Goal: Task Accomplishment & Management: Use online tool/utility

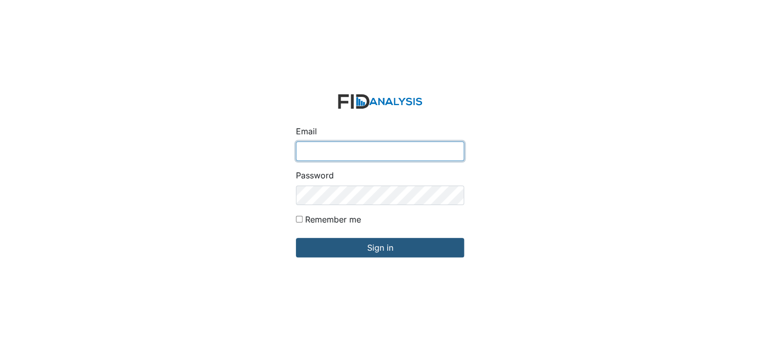
click at [308, 153] on input "Email" at bounding box center [380, 150] width 168 height 19
type input "[EMAIL_ADDRESS][DOMAIN_NAME]"
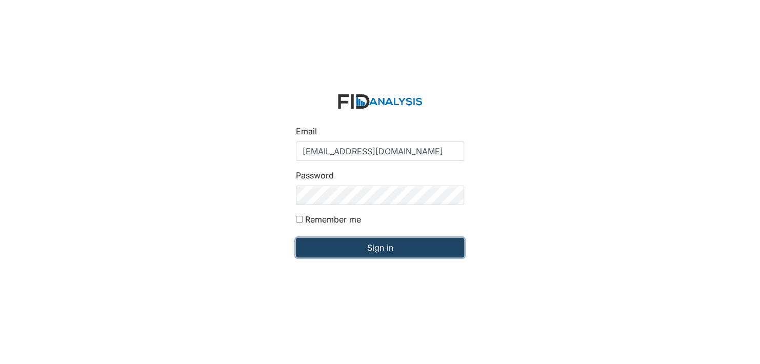
click at [361, 244] on input "Sign in" at bounding box center [380, 247] width 168 height 19
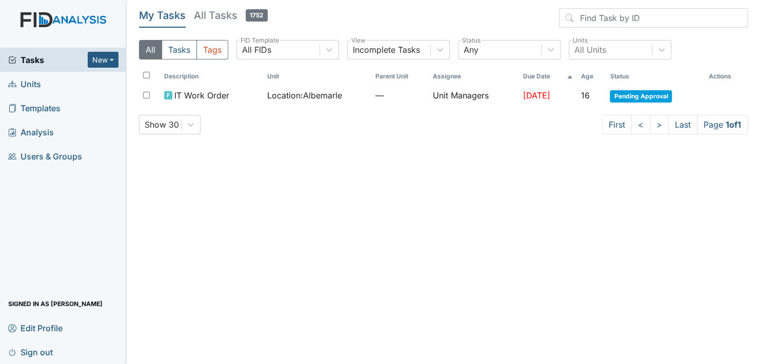
click at [23, 81] on span "Units" at bounding box center [24, 84] width 33 height 16
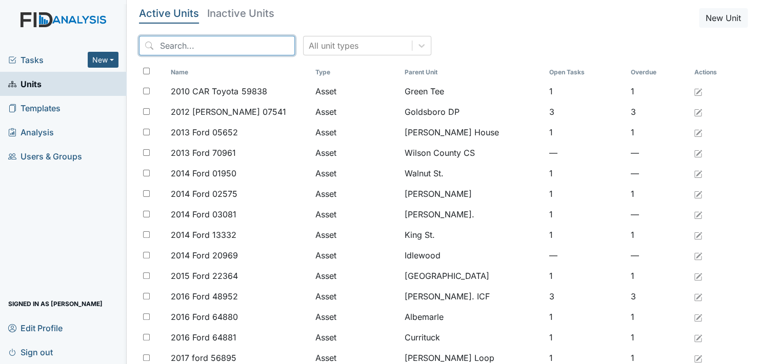
click at [201, 47] on input "search" at bounding box center [217, 45] width 156 height 19
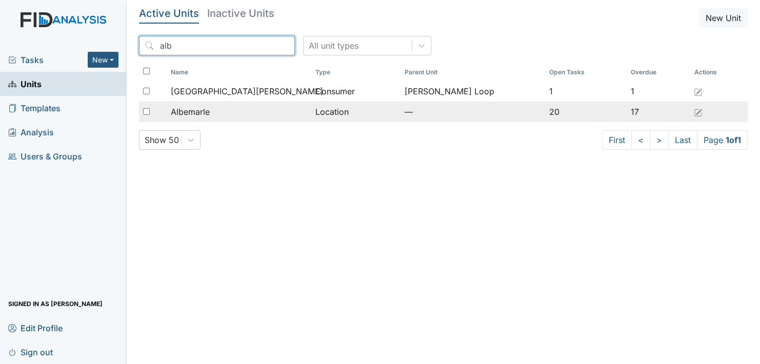
type input "alb"
click at [203, 107] on span "Albemarle" at bounding box center [190, 112] width 39 height 12
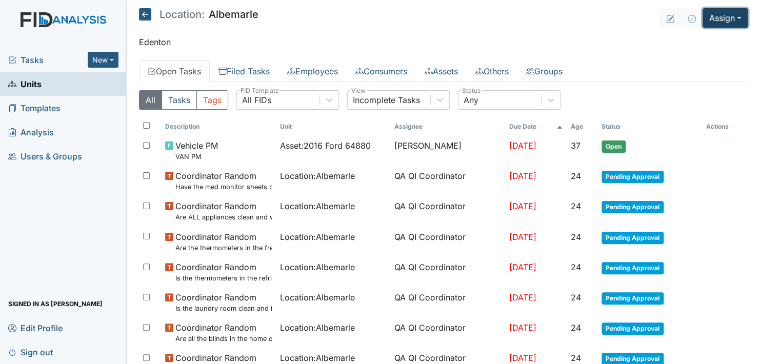
click at [733, 18] on button "Assign" at bounding box center [724, 17] width 45 height 19
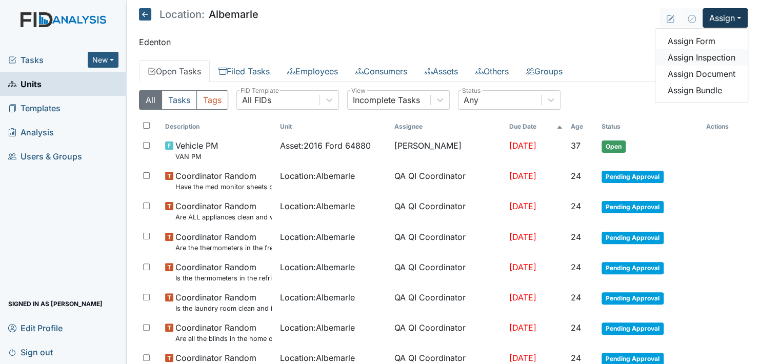
click at [715, 56] on link "Assign Inspection" at bounding box center [701, 57] width 92 height 16
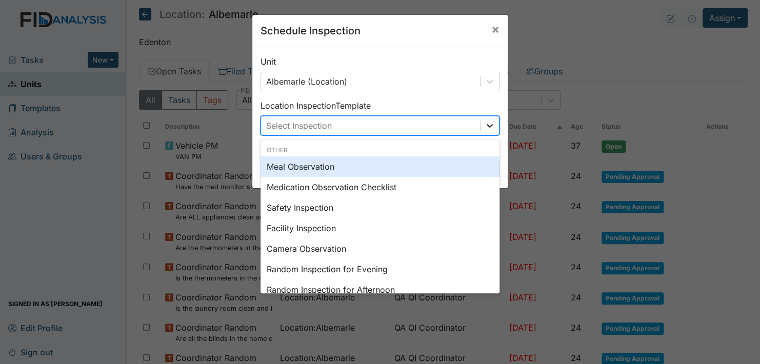
click at [488, 123] on icon at bounding box center [489, 125] width 10 height 10
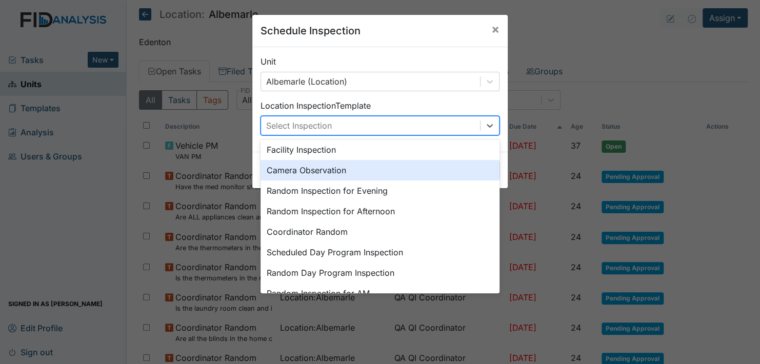
scroll to position [176, 0]
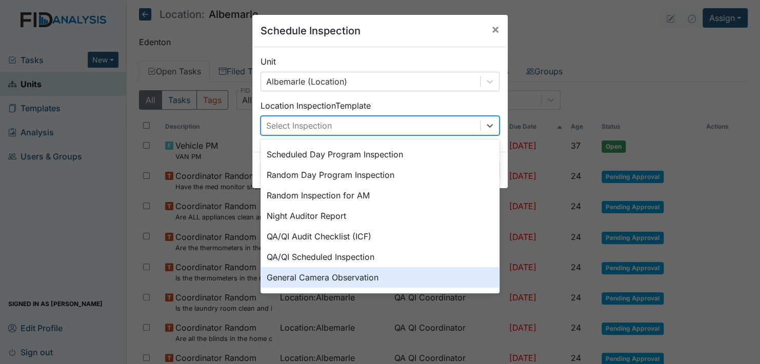
click at [359, 272] on div "General Camera Observation" at bounding box center [379, 277] width 239 height 21
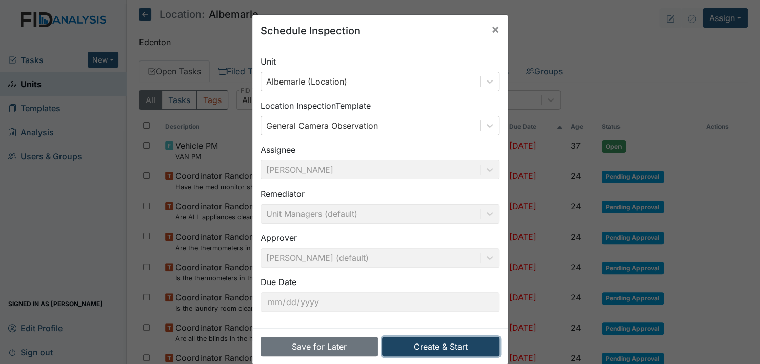
click at [431, 342] on button "Create & Start" at bounding box center [440, 346] width 117 height 19
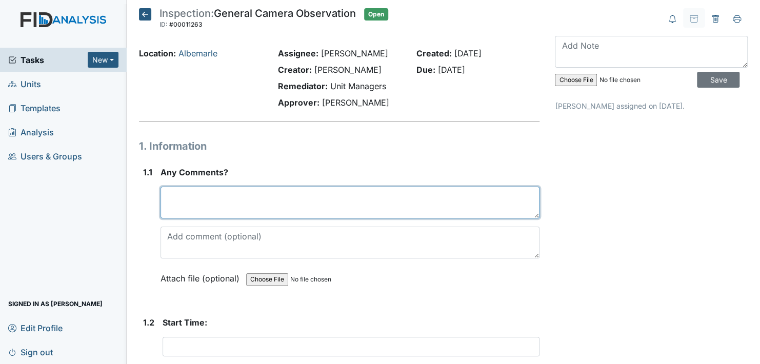
click at [218, 197] on textarea at bounding box center [349, 203] width 379 height 32
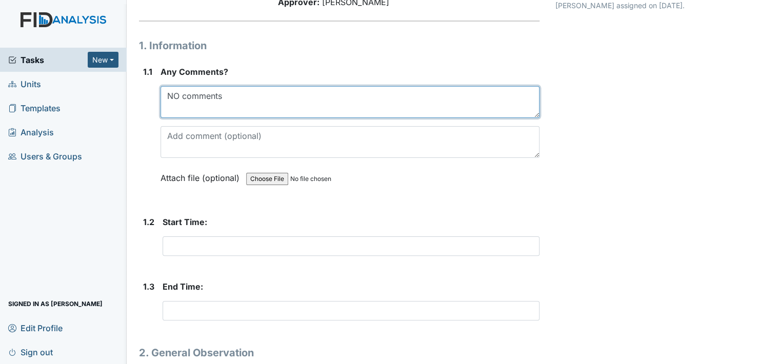
scroll to position [103, 0]
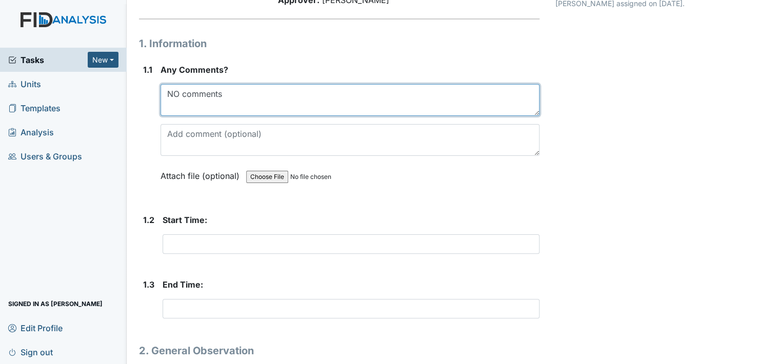
type textarea "NO comments"
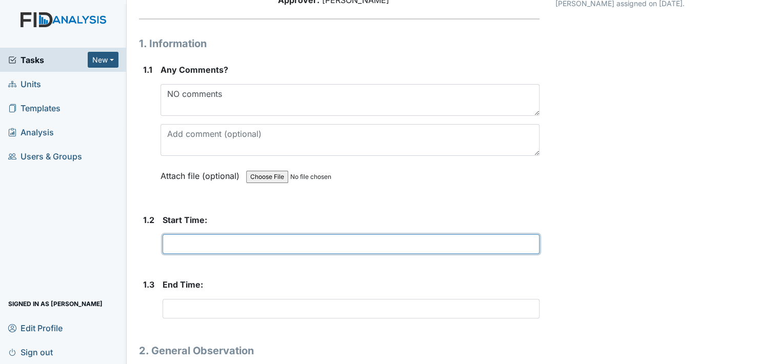
click at [196, 245] on input "text" at bounding box center [351, 243] width 377 height 19
type input "16:20"
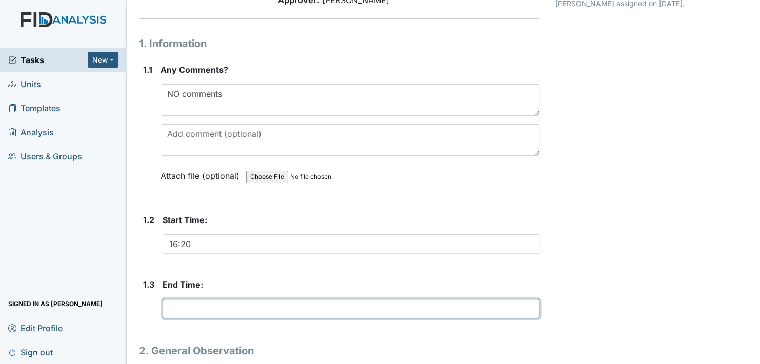
click at [206, 311] on input "text" at bounding box center [351, 308] width 377 height 19
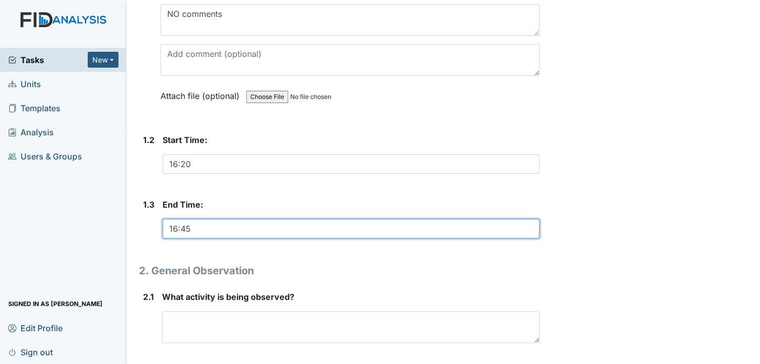
scroll to position [256, 0]
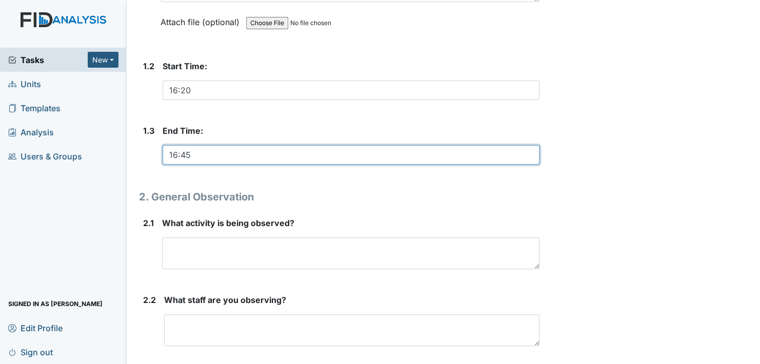
type input "16:45"
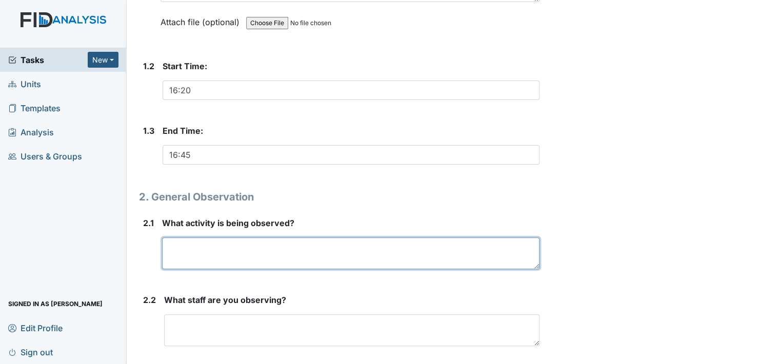
click at [221, 250] on textarea at bounding box center [350, 253] width 377 height 32
type textarea "S"
click at [447, 251] on textarea "Consumers doing laundry, watching T.V., some are in their rooms" at bounding box center [350, 253] width 377 height 32
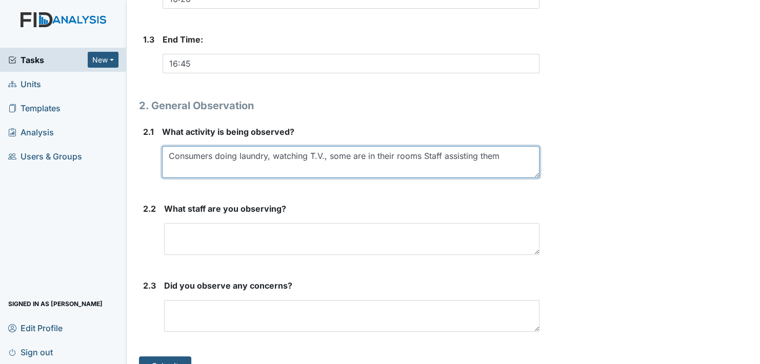
scroll to position [366, 0]
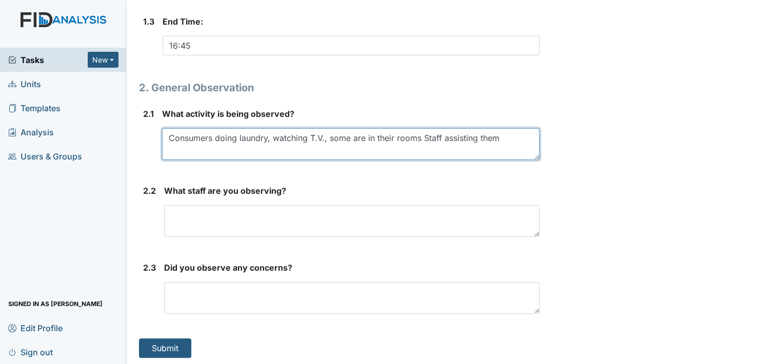
type textarea "Consumers doing laundry, watching T.V., some are in their rooms Staff assisting…"
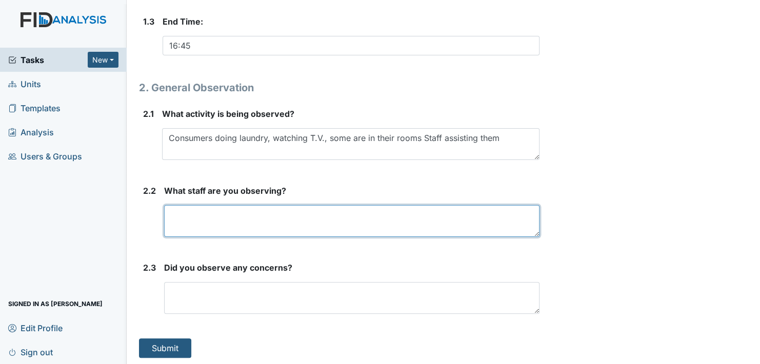
click at [218, 219] on textarea at bounding box center [351, 221] width 375 height 32
type textarea "Tameesha"
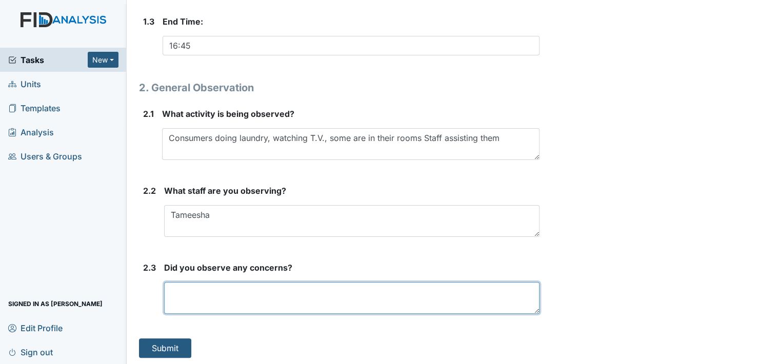
click at [216, 299] on textarea at bounding box center [351, 298] width 375 height 32
type textarea "No concerns"
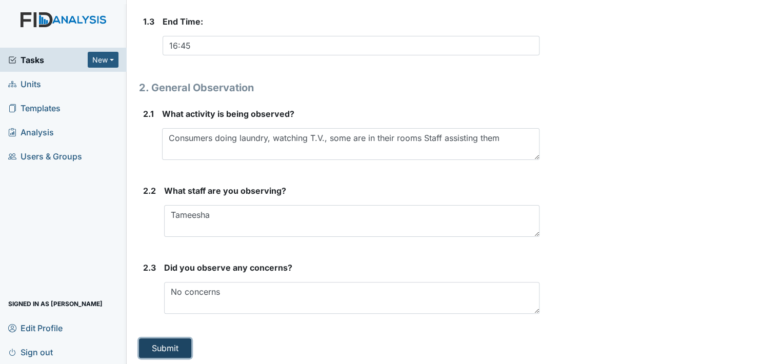
click at [167, 346] on button "Submit" at bounding box center [165, 347] width 52 height 19
